Goal: Answer question/provide support

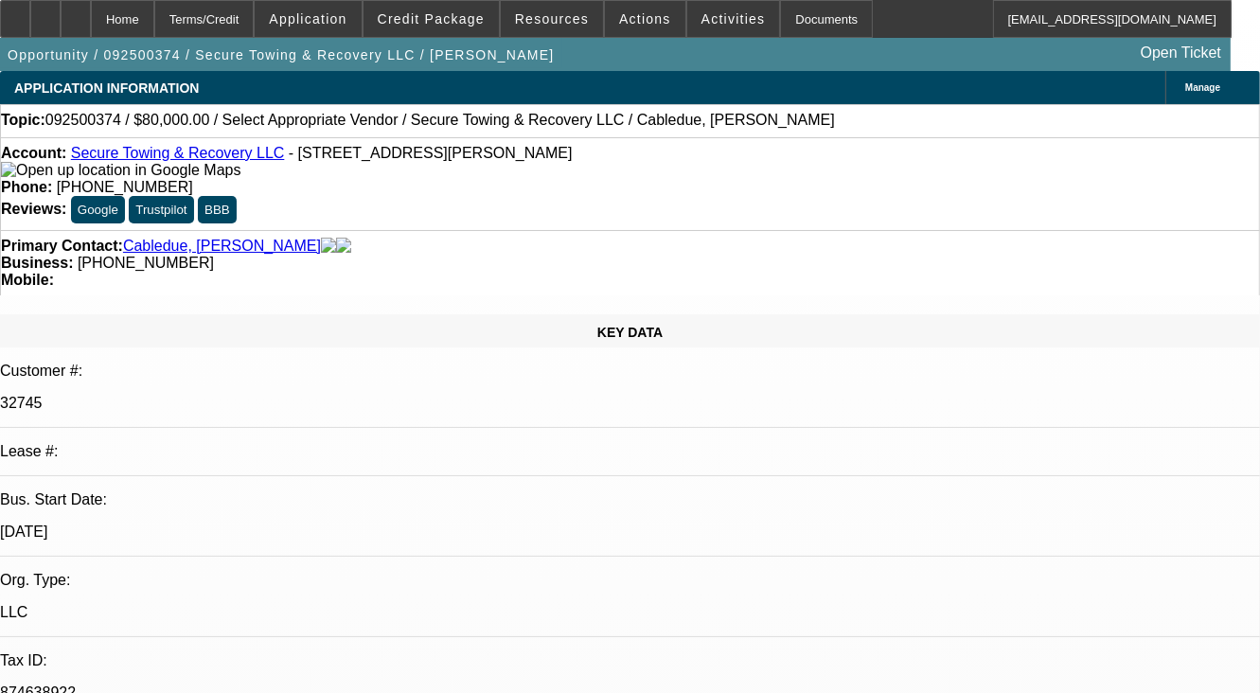
select select "0"
select select "2"
select select "0.1"
select select "1"
select select "2"
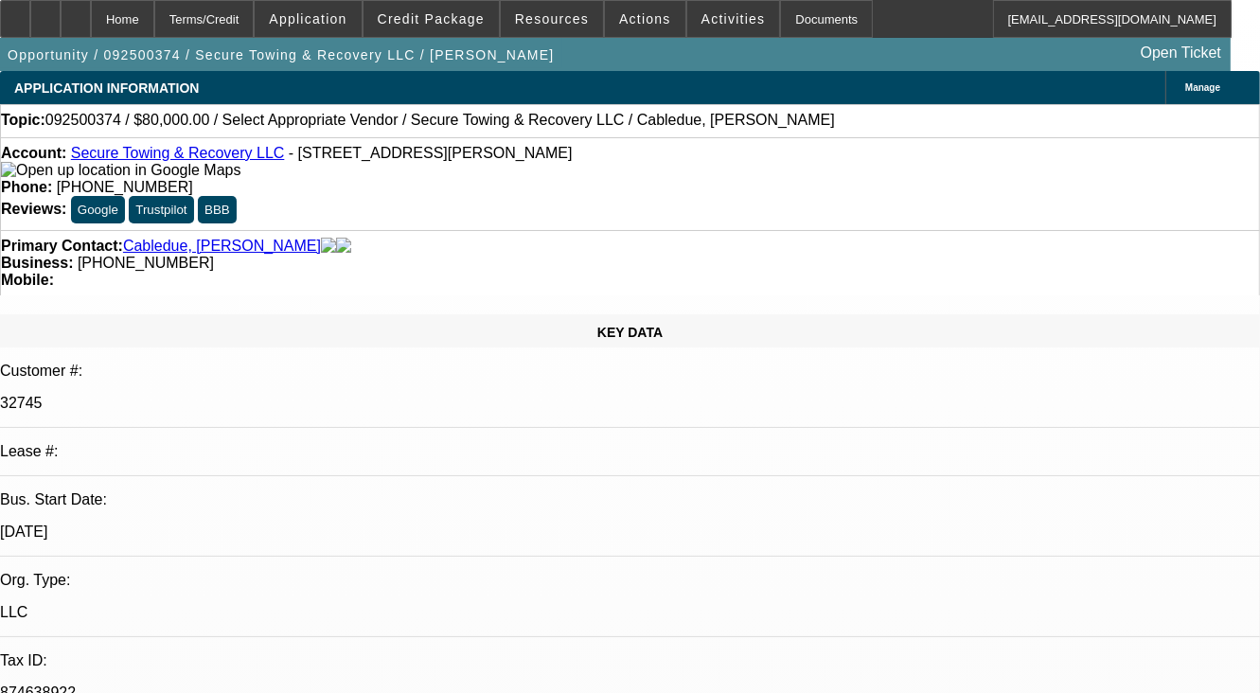
radio input "true"
select select "4"
paste textarea "CUSTOMER HAD MADE AROUND 18 PMTS ON -01 DEAL AND 7 PMTS ON -02 DEAL, ALL PMTS A…"
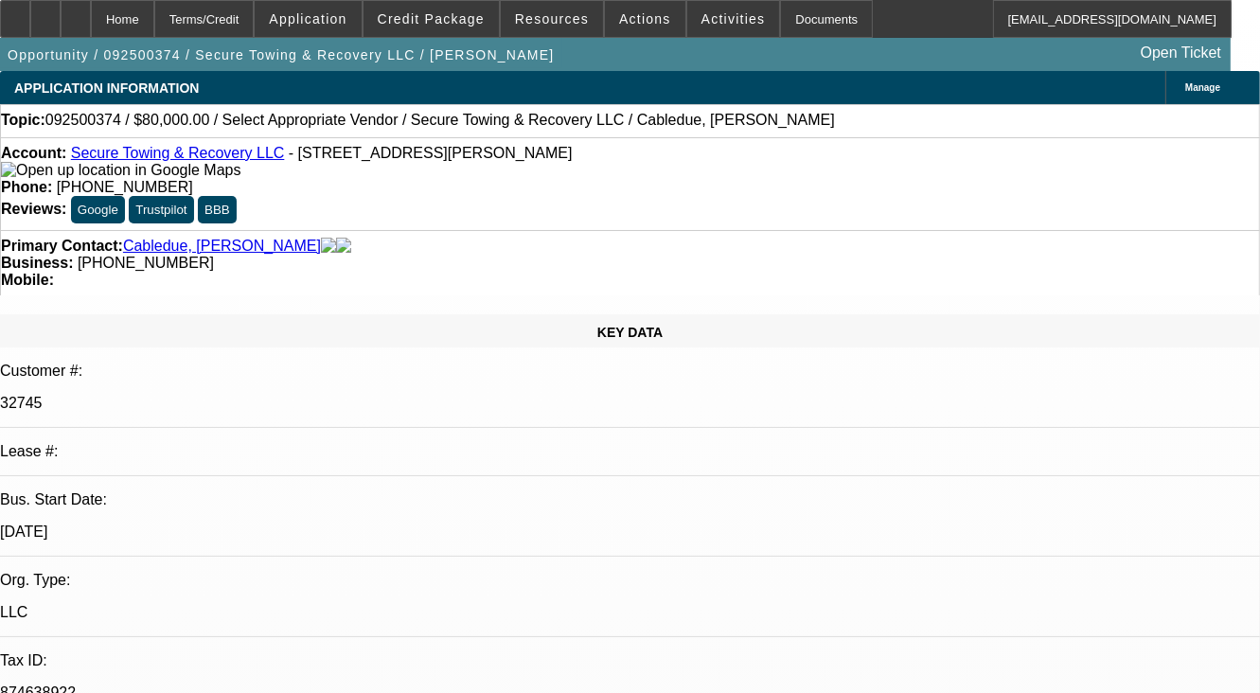
scroll to position [41, 0]
type textarea "CUSTOMER HAD MADE AROUND 18 PMTS ON -01 DEAL AND 7 PMTS ON -02 DEAL, ALL PMTS A…"
radio input "false"
radio input "true"
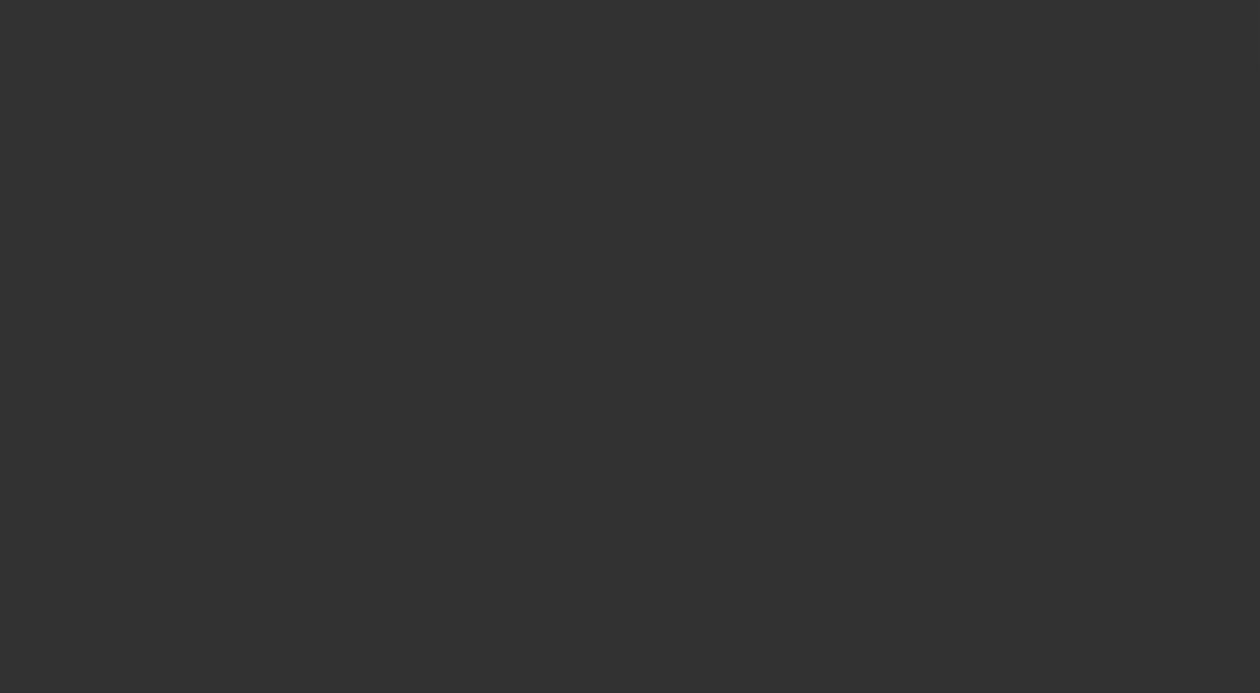
scroll to position [0, 0]
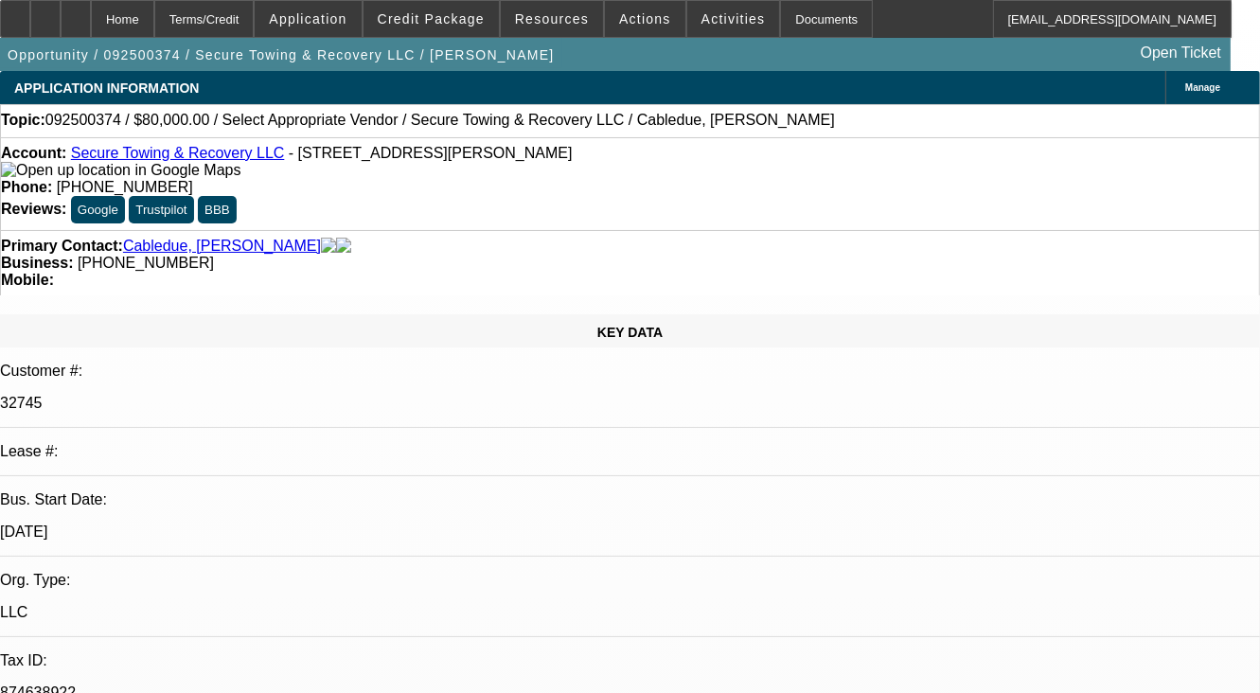
select select "0"
select select "2"
select select "0.1"
select select "1"
select select "2"
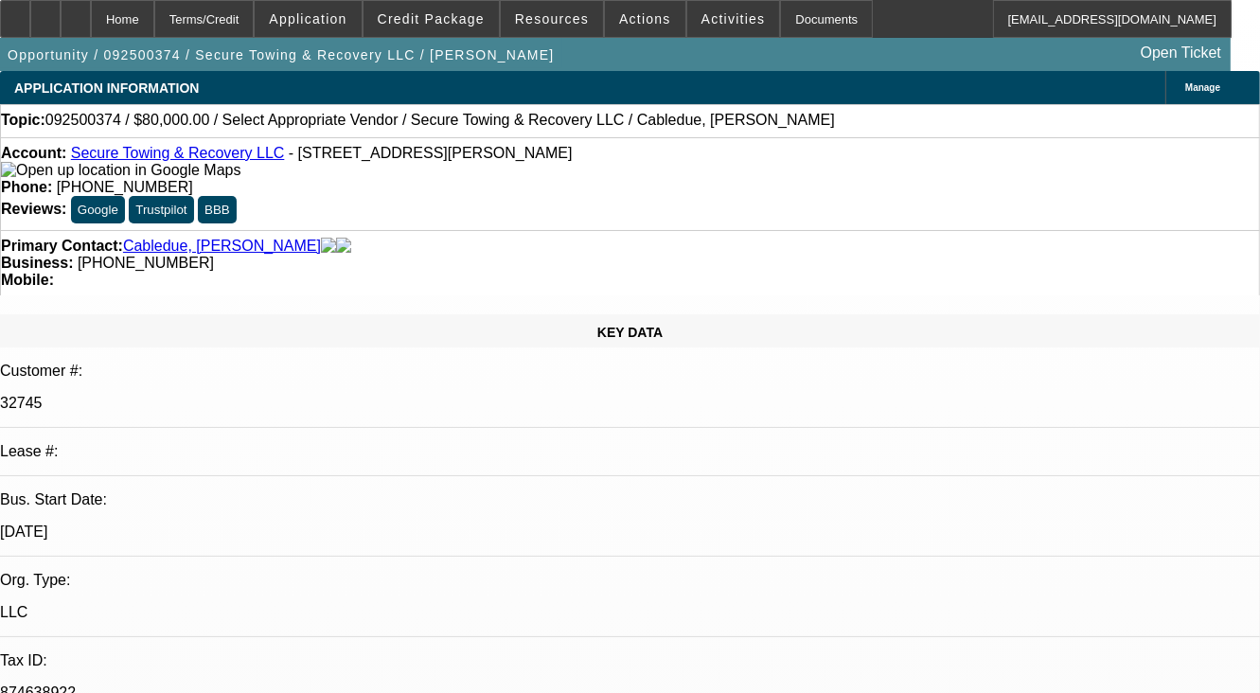
select select "4"
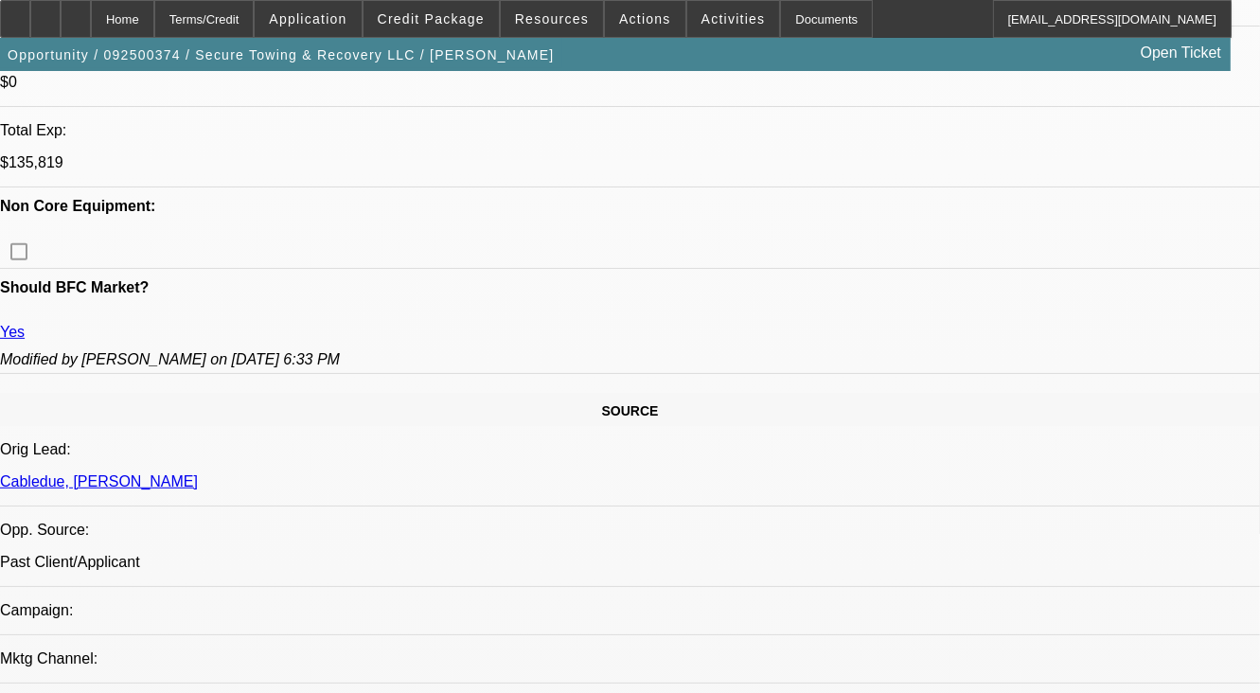
scroll to position [947, 0]
